Goal: Information Seeking & Learning: Learn about a topic

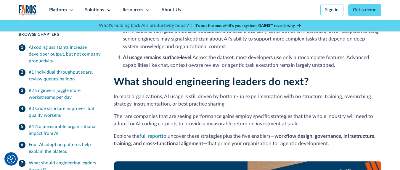
scroll to position [1217, 0]
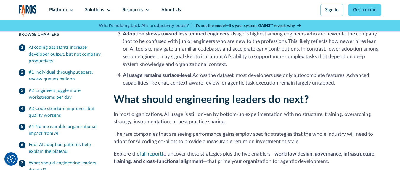
drag, startPoint x: 158, startPoint y: 149, endPoint x: 161, endPoint y: 148, distance: 3.4
click at [158, 152] on link "full report" at bounding box center [151, 154] width 24 height 5
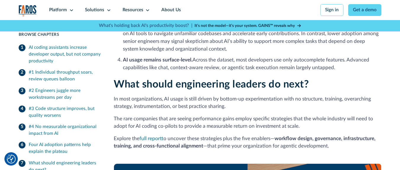
scroll to position [1239, 0]
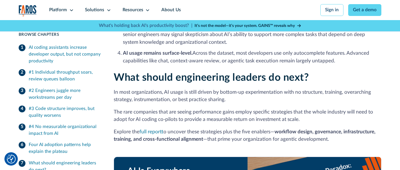
drag, startPoint x: 165, startPoint y: 86, endPoint x: 228, endPoint y: 98, distance: 63.8
click at [228, 98] on p "In most organizations, AI usage is still driven by bottom-up experimentation wi…" at bounding box center [248, 95] width 268 height 15
copy p "AI usage is still driven by bottom-up experimentation with no structure, traini…"
